Goal: Information Seeking & Learning: Understand process/instructions

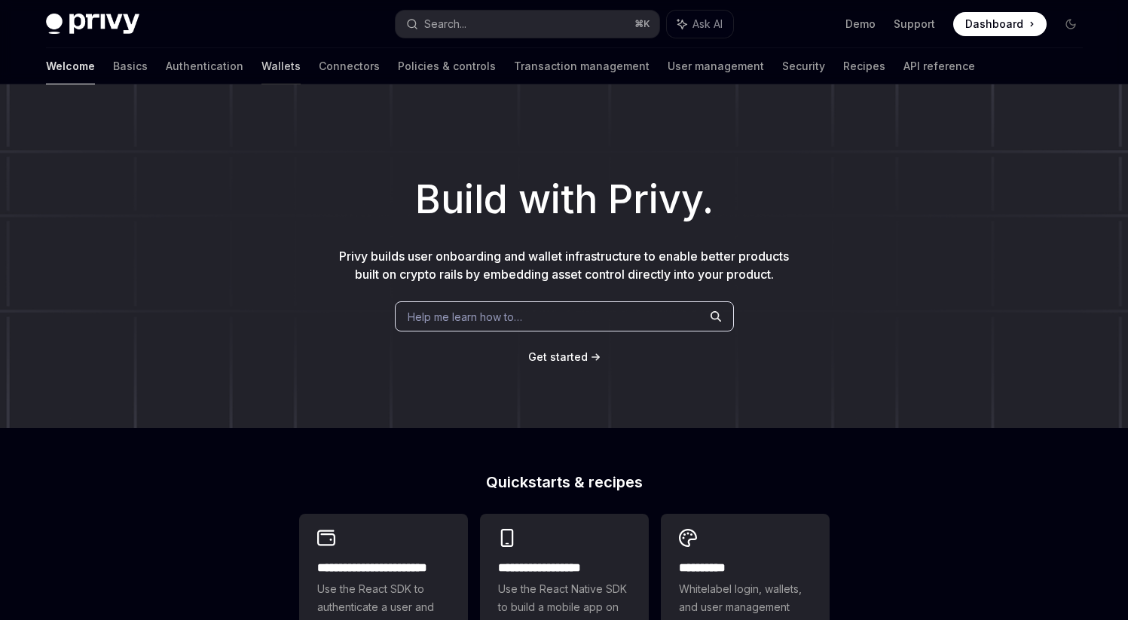
click at [262, 70] on link "Wallets" at bounding box center [281, 66] width 39 height 36
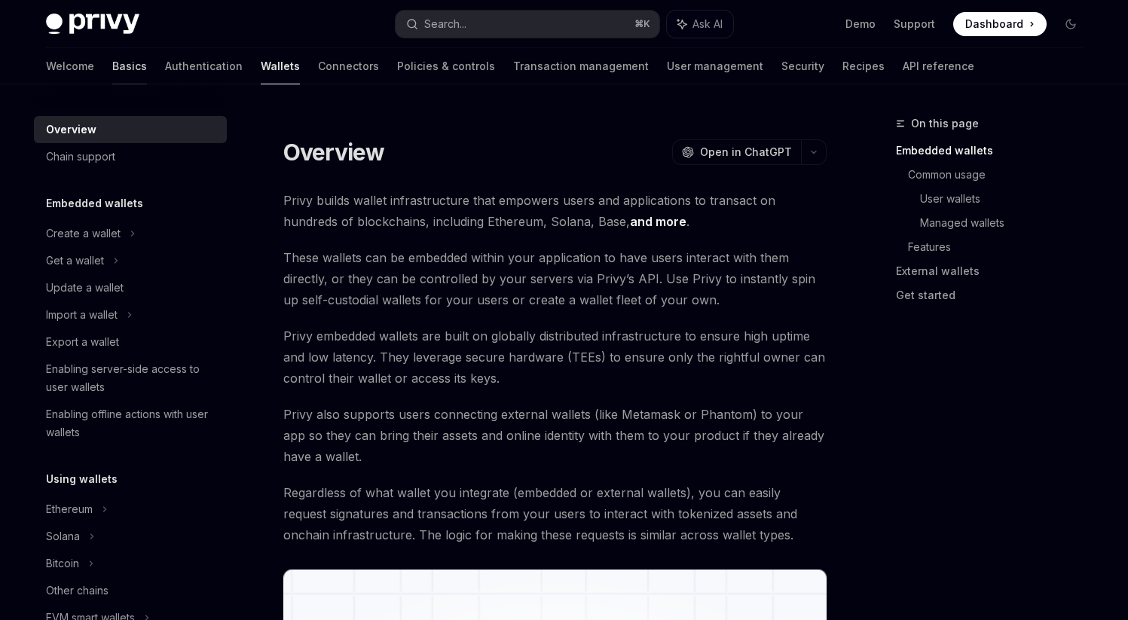
click at [112, 69] on link "Basics" at bounding box center [129, 66] width 35 height 36
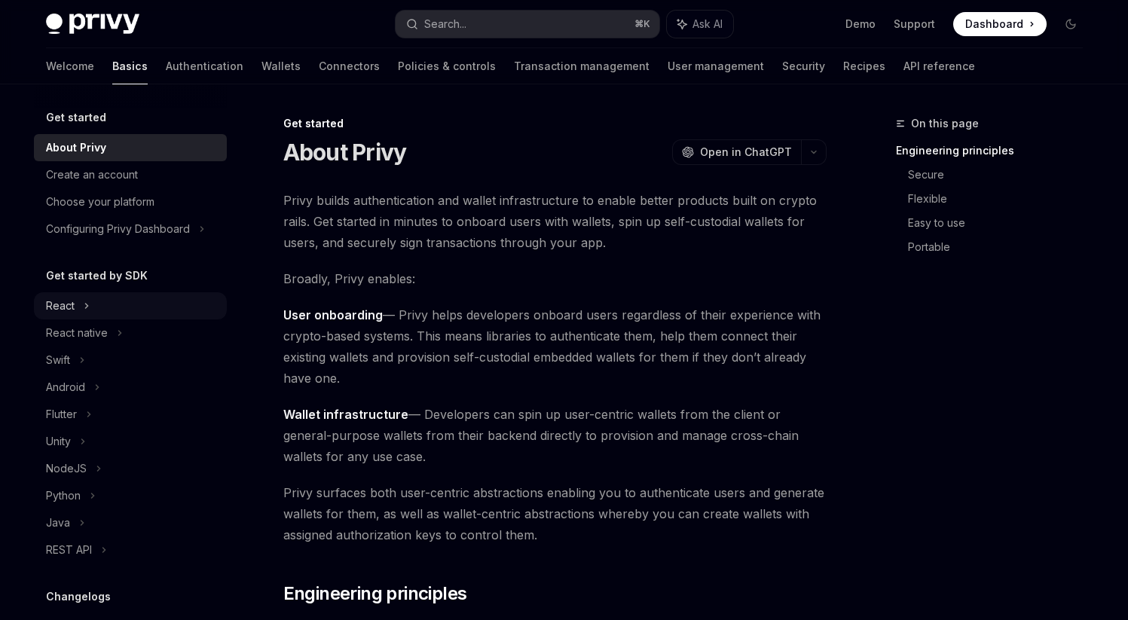
click at [74, 310] on div "React" at bounding box center [130, 305] width 193 height 27
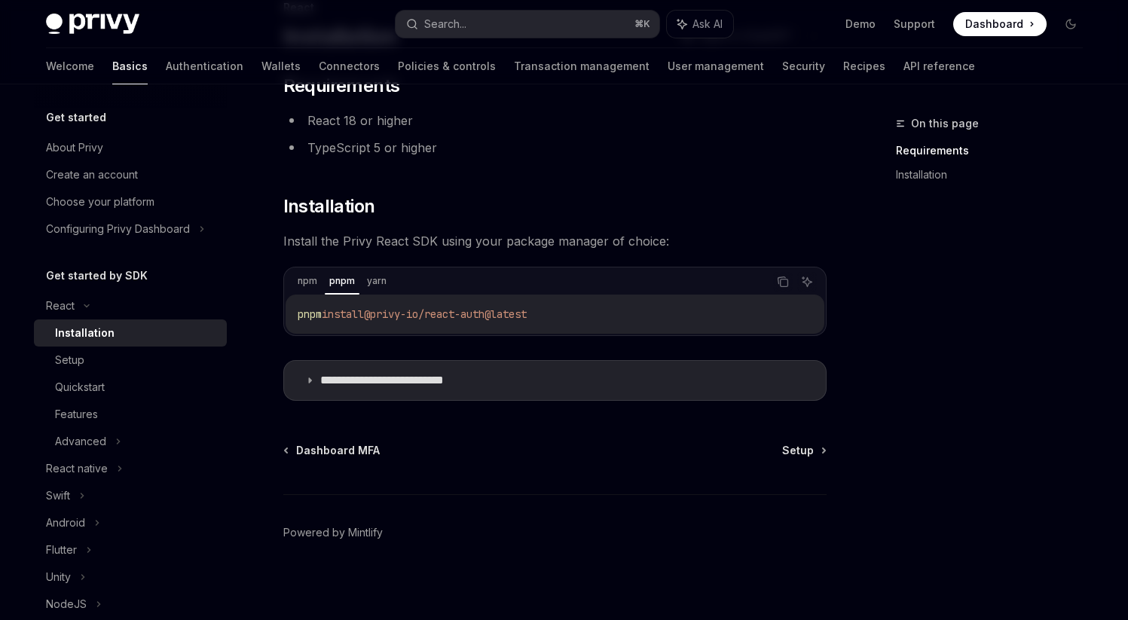
scroll to position [121, 0]
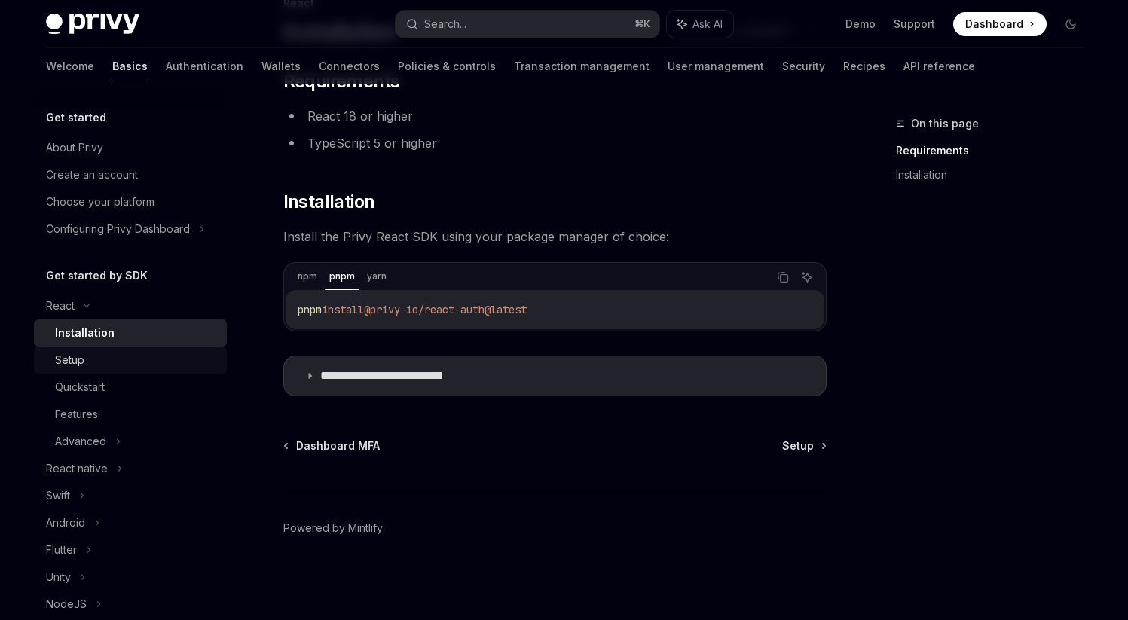
click at [106, 363] on div "Setup" at bounding box center [136, 360] width 163 height 18
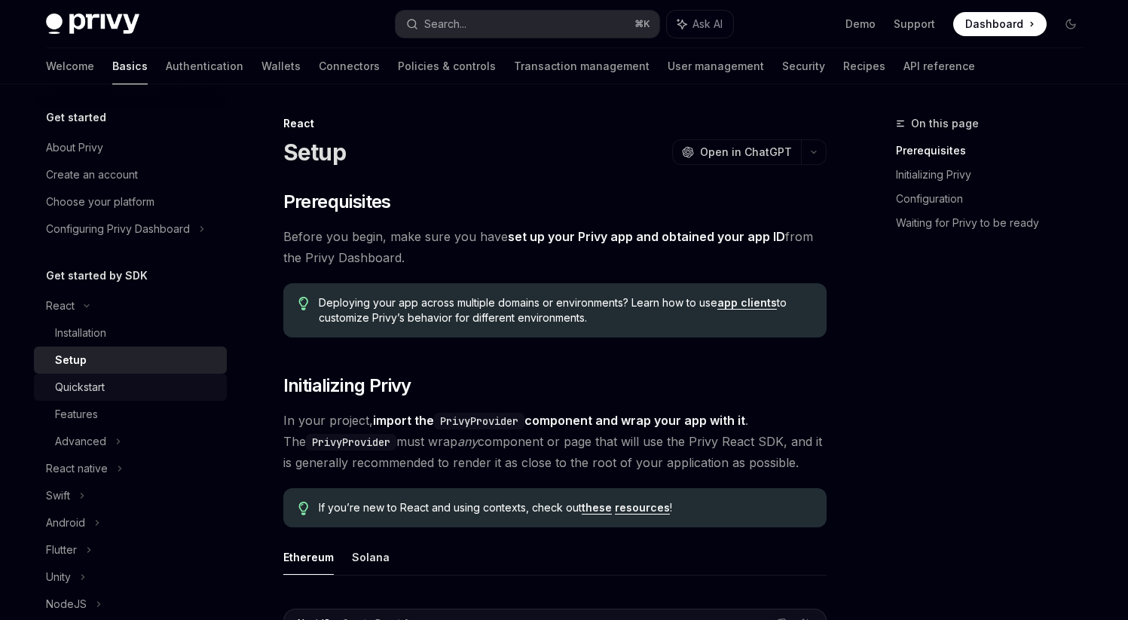
click at [95, 384] on div "Quickstart" at bounding box center [80, 387] width 50 height 18
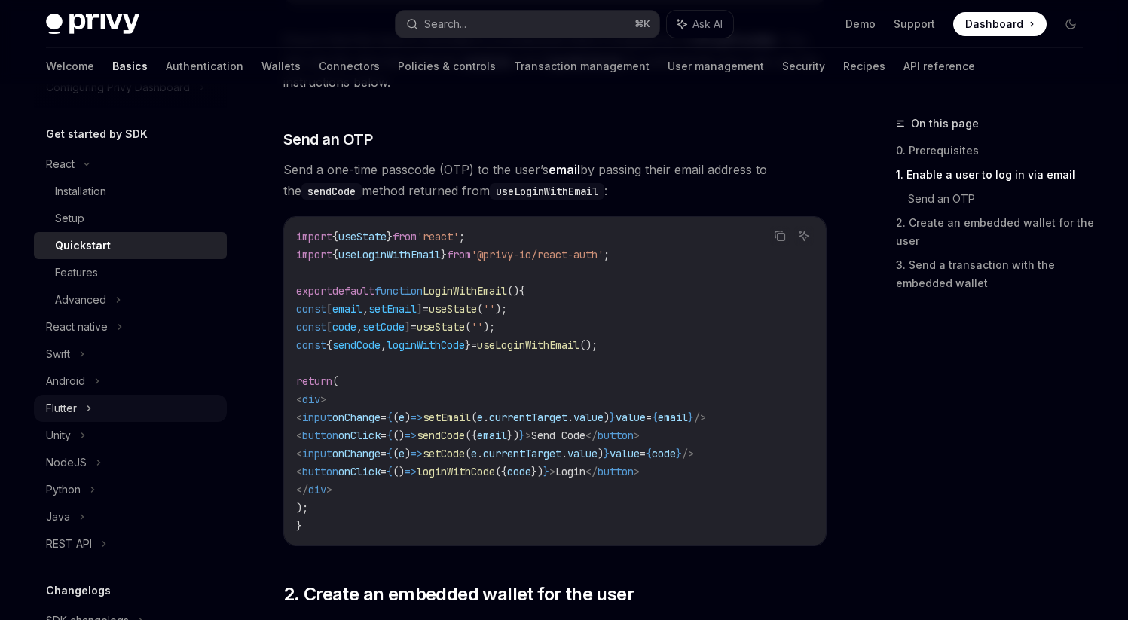
scroll to position [145, 0]
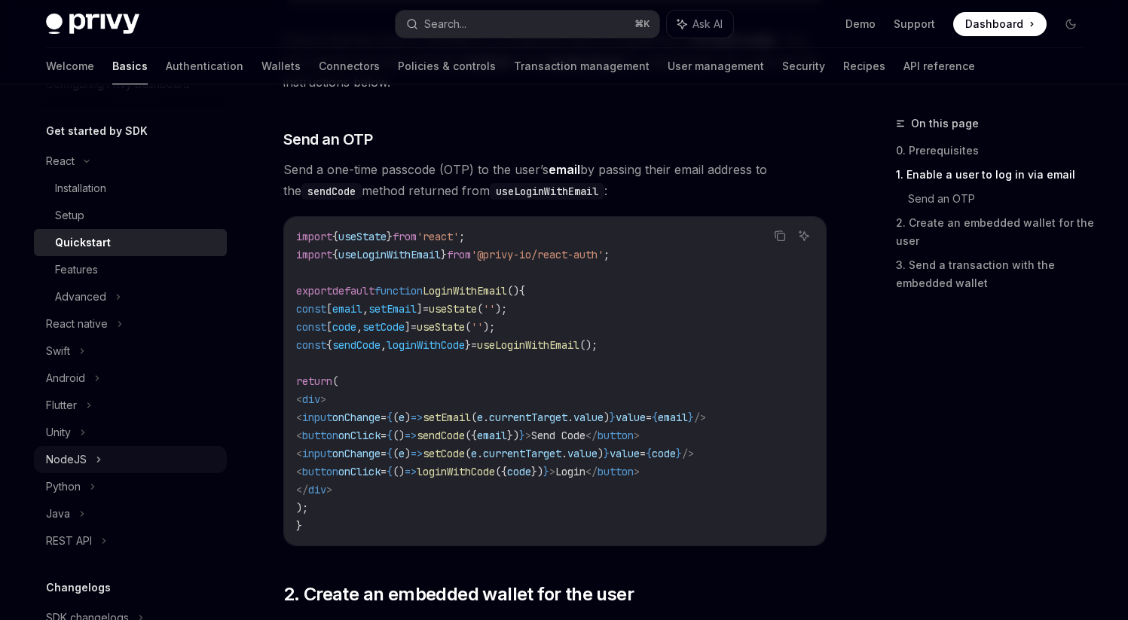
click at [82, 461] on div "NodeJS" at bounding box center [66, 460] width 41 height 18
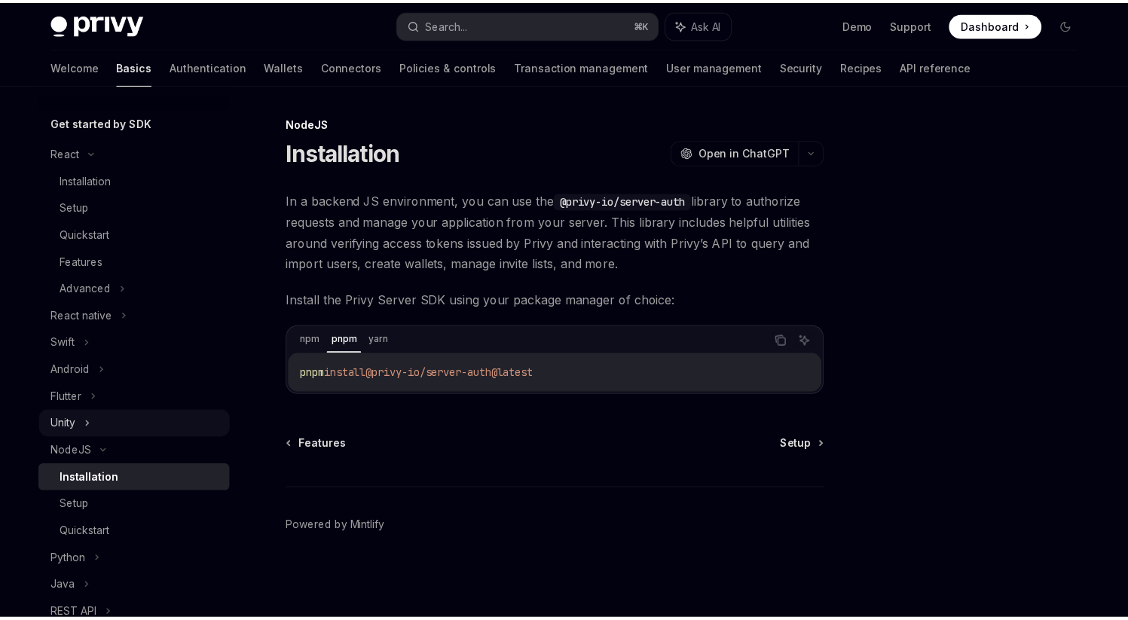
scroll to position [158, 0]
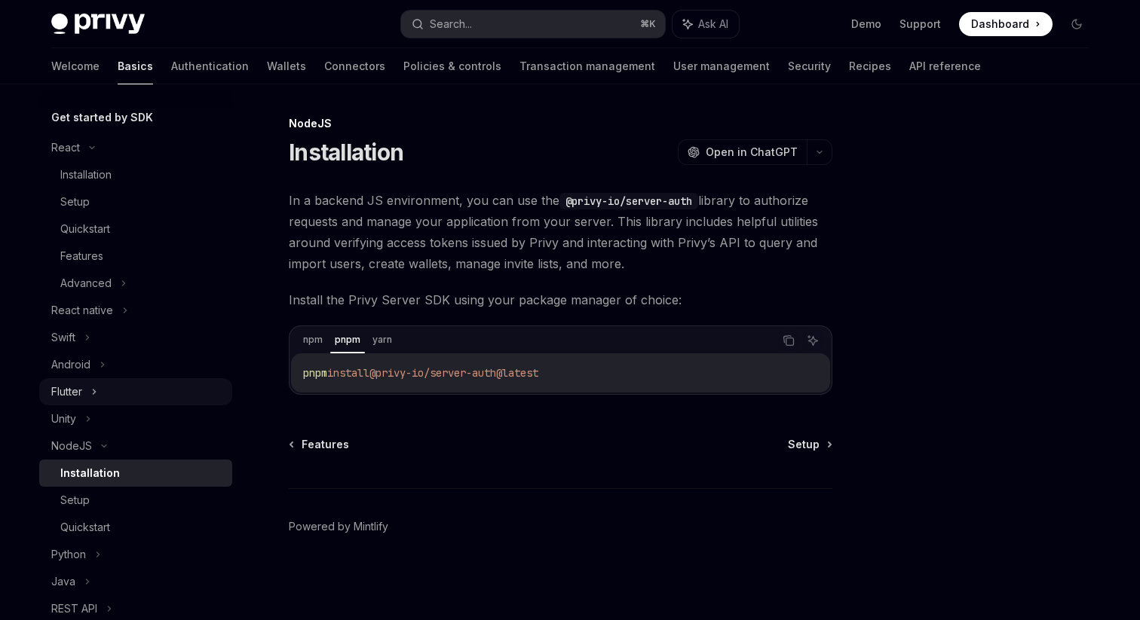
click at [95, 393] on icon at bounding box center [94, 392] width 6 height 18
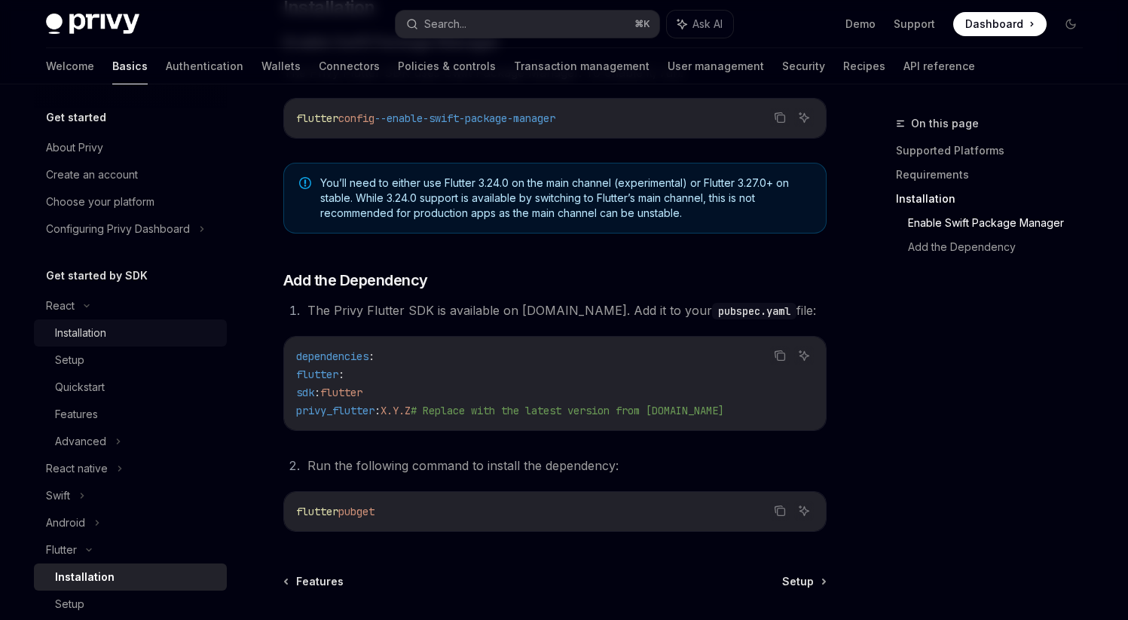
click at [82, 331] on div "Installation" at bounding box center [80, 333] width 51 height 18
type textarea "*"
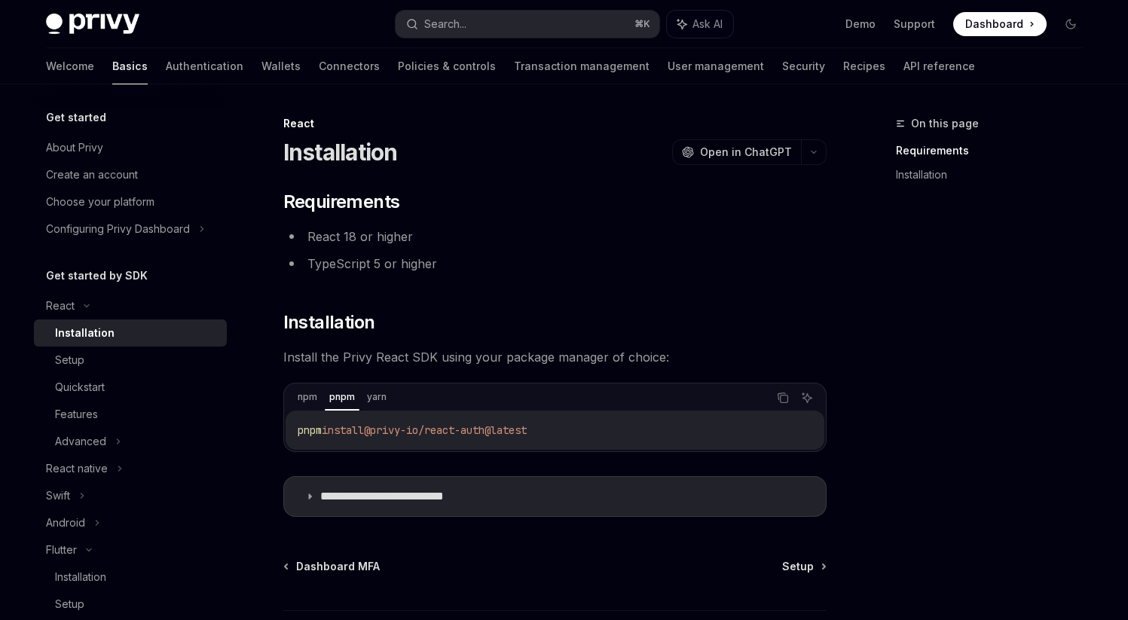
click at [482, 425] on span "@privy-io/react-auth@latest" at bounding box center [445, 431] width 163 height 14
copy div "pnpm install @privy-io/react-auth@latest"
drag, startPoint x: 569, startPoint y: 427, endPoint x: 383, endPoint y: 441, distance: 186.7
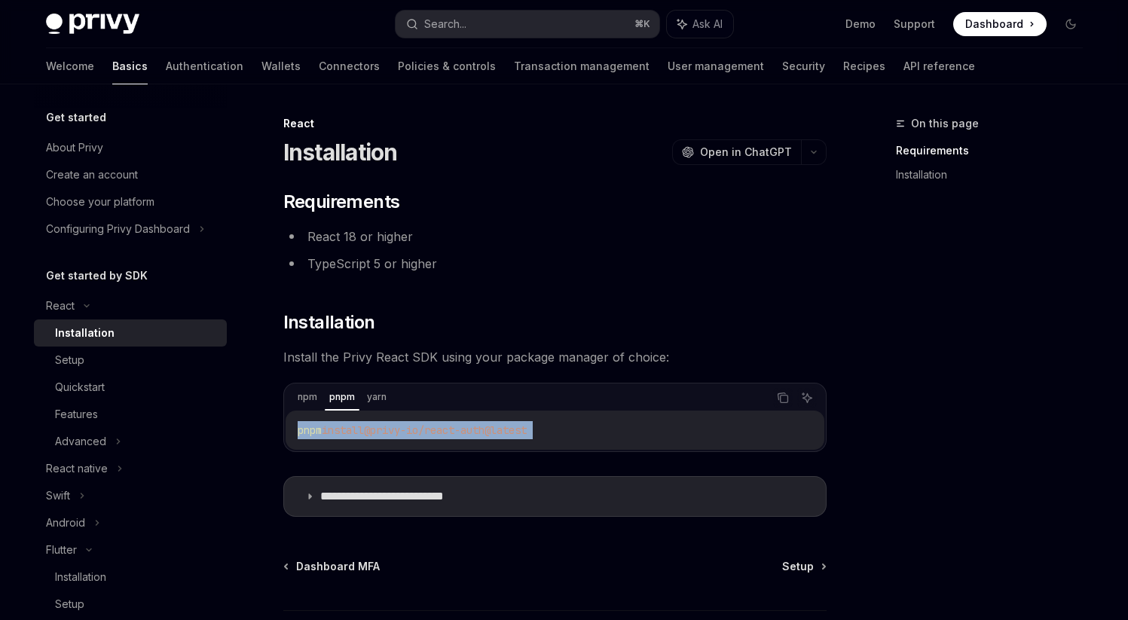
click at [390, 441] on div "pnpm install @privy-io/react-auth@latest" at bounding box center [555, 430] width 539 height 39
click at [371, 440] on div "pnpm install @privy-io/react-auth@latest" at bounding box center [555, 430] width 539 height 39
drag, startPoint x: 411, startPoint y: 433, endPoint x: 562, endPoint y: 418, distance: 152.2
click at [564, 435] on code "pnpm install @privy-io/react-auth@latest" at bounding box center [555, 430] width 515 height 18
copy div "@privy-io/react-auth@latest"
